Goal: Find specific page/section: Find specific page/section

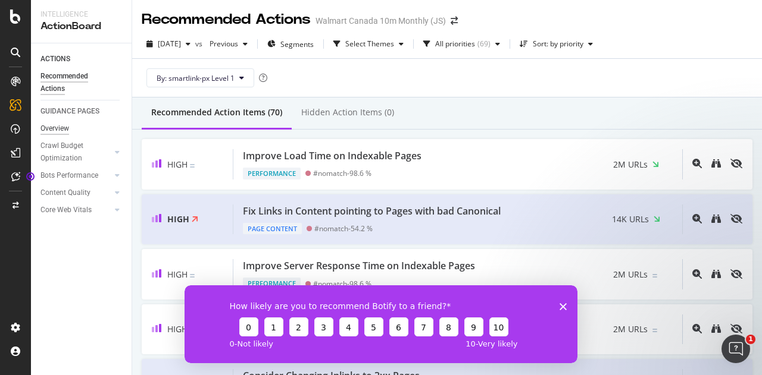
click at [58, 129] on div "Overview" at bounding box center [54, 129] width 29 height 12
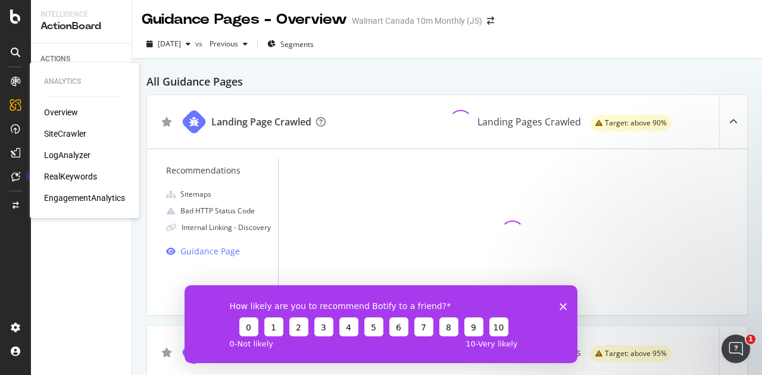
click at [65, 112] on div "Overview" at bounding box center [61, 113] width 34 height 12
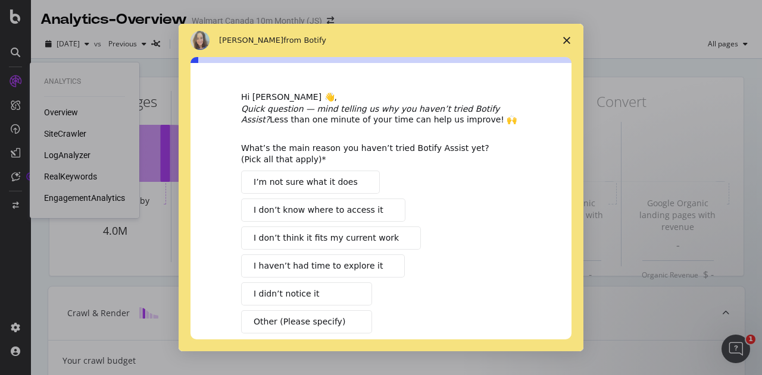
click at [567, 39] on polygon "Close survey" at bounding box center [566, 40] width 7 height 7
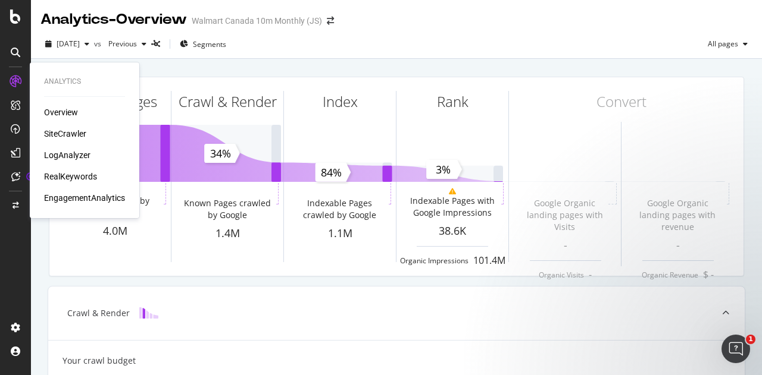
click at [70, 136] on div "SiteCrawler" at bounding box center [65, 134] width 42 height 12
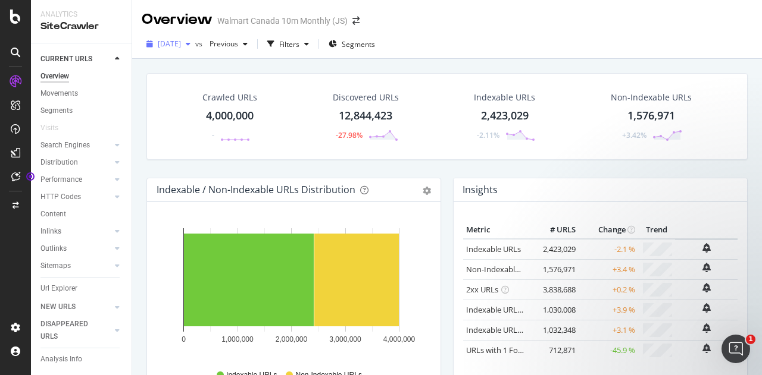
click at [195, 48] on div "[DATE]" at bounding box center [169, 44] width 54 height 18
click at [314, 48] on div "Filters" at bounding box center [287, 44] width 51 height 18
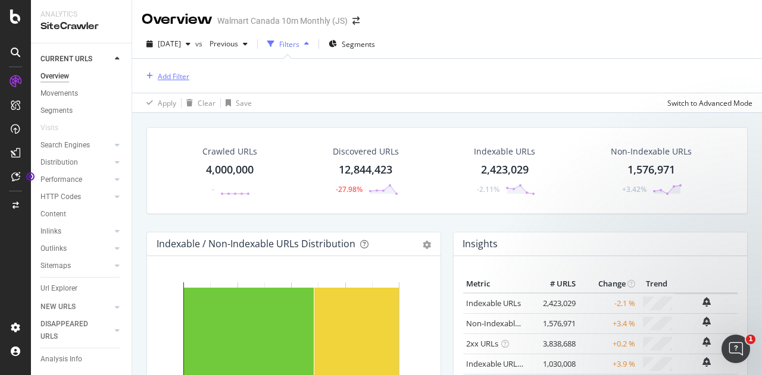
click at [171, 78] on div "Add Filter" at bounding box center [174, 76] width 32 height 10
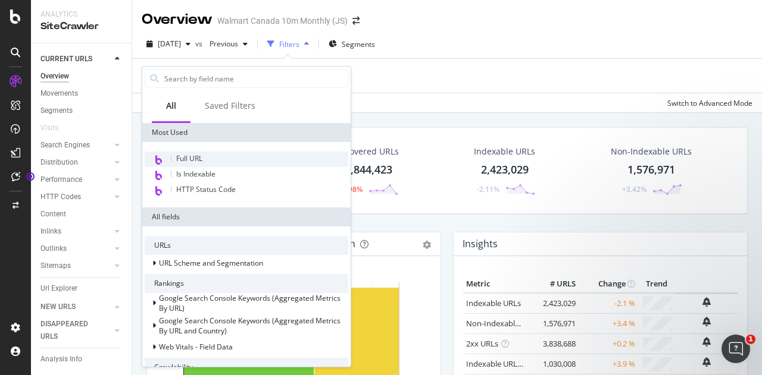
click at [187, 159] on span "Full URL" at bounding box center [189, 159] width 26 height 10
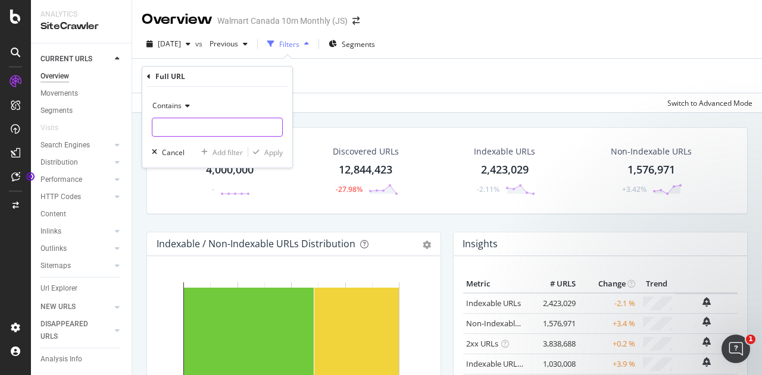
click at [191, 132] on input "text" at bounding box center [217, 127] width 130 height 19
type input "/pets/"
click at [270, 152] on div "Apply" at bounding box center [273, 153] width 18 height 10
